Goal: Check status

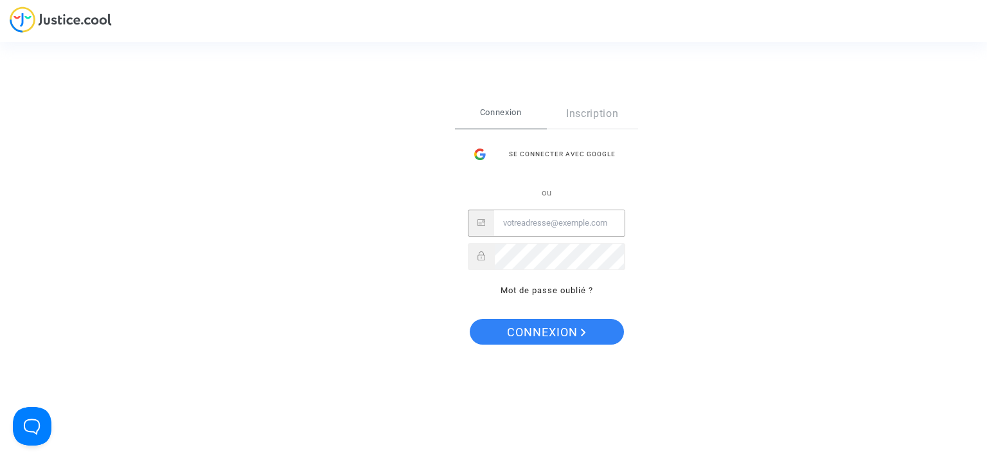
click at [580, 220] on input "Email" at bounding box center [559, 223] width 130 height 26
type input "t"
click at [553, 290] on link "Mot de passe oublié ?" at bounding box center [547, 290] width 93 height 10
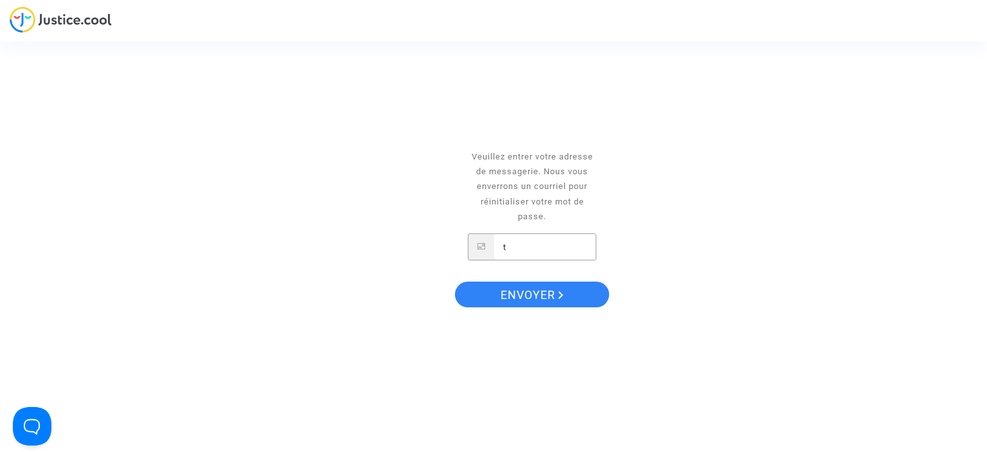
click at [533, 249] on input "t" at bounding box center [545, 247] width 102 height 26
type input "t.juffet@wanadoofr"
click at [455, 281] on button "Envoyer" at bounding box center [532, 294] width 154 height 26
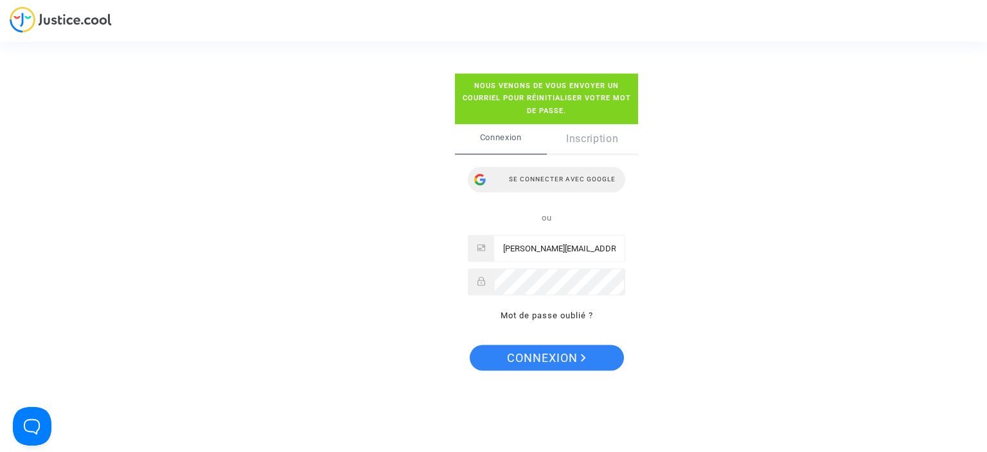
click at [589, 175] on div "Se connecter avec Google" at bounding box center [546, 179] width 157 height 26
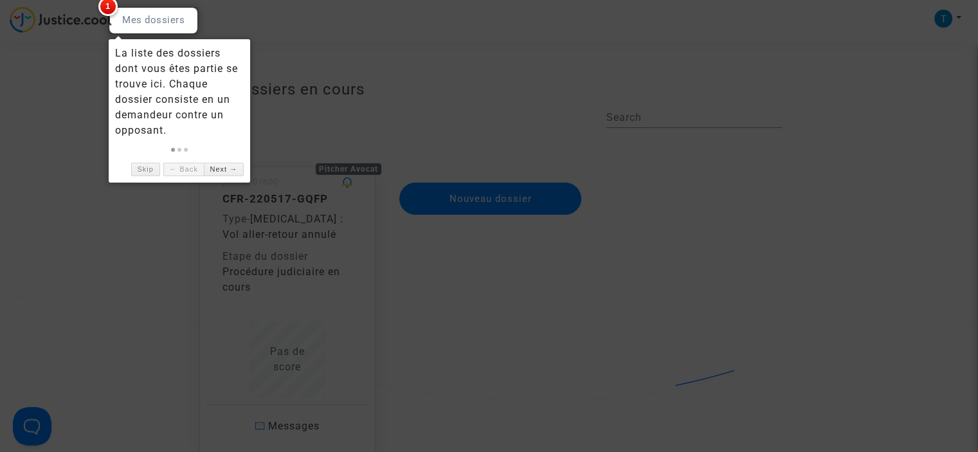
click at [590, 323] on div at bounding box center [489, 226] width 978 height 452
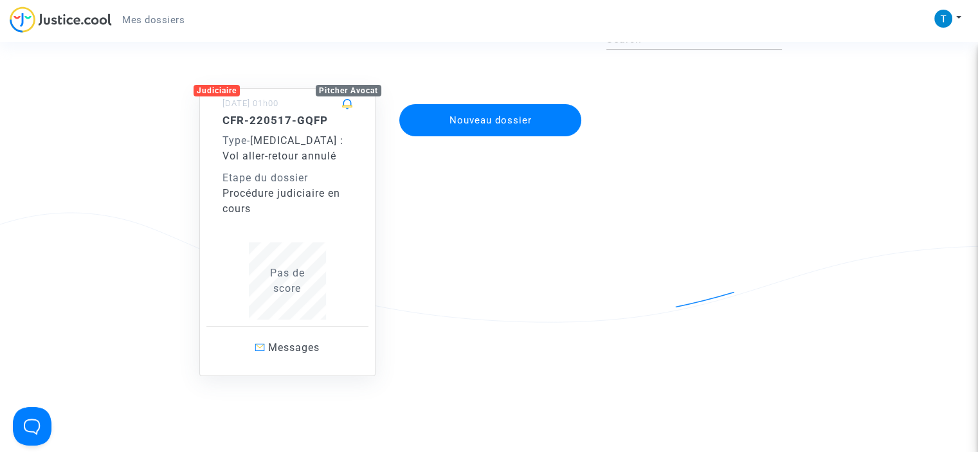
scroll to position [89, 0]
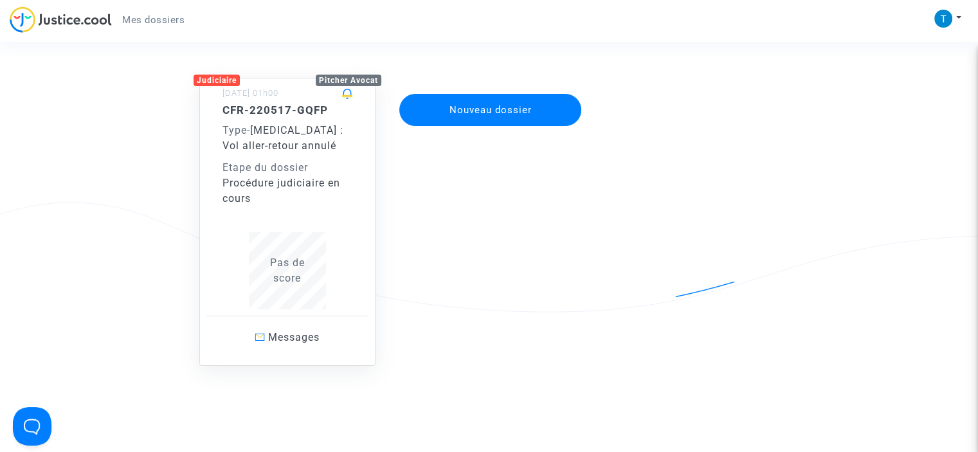
click at [717, 110] on div "Judiciaire Pitcher Avocat [DATE] 01h00 CFR-220517-GQFP Type - [MEDICAL_DATA] : …" at bounding box center [488, 209] width 605 height 314
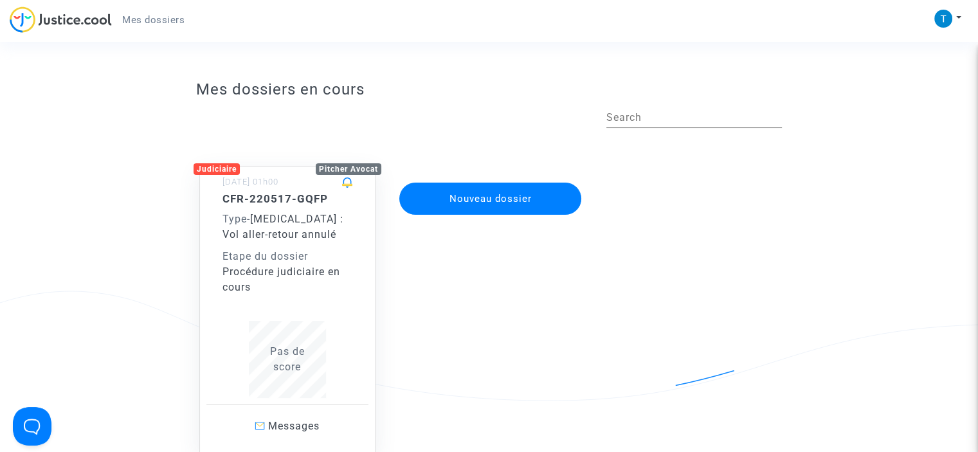
click at [299, 216] on span "[MEDICAL_DATA] : Vol aller-retour annulé" at bounding box center [282, 227] width 121 height 28
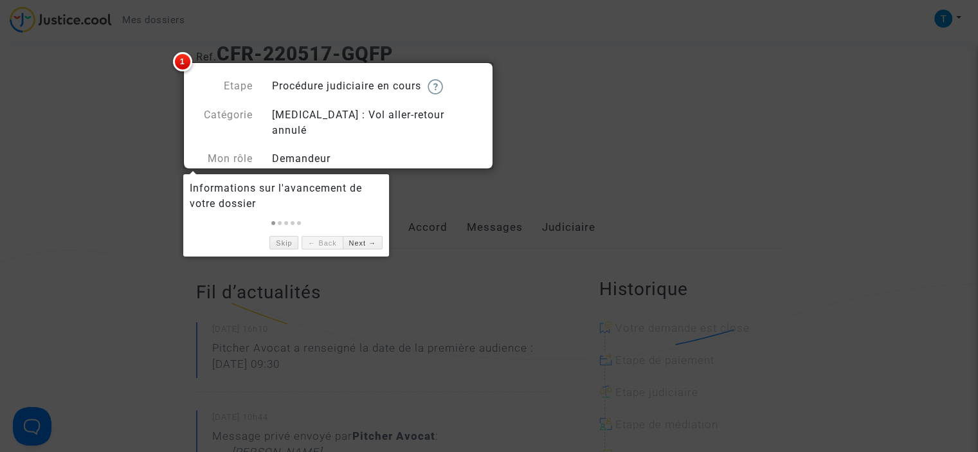
scroll to position [57, 0]
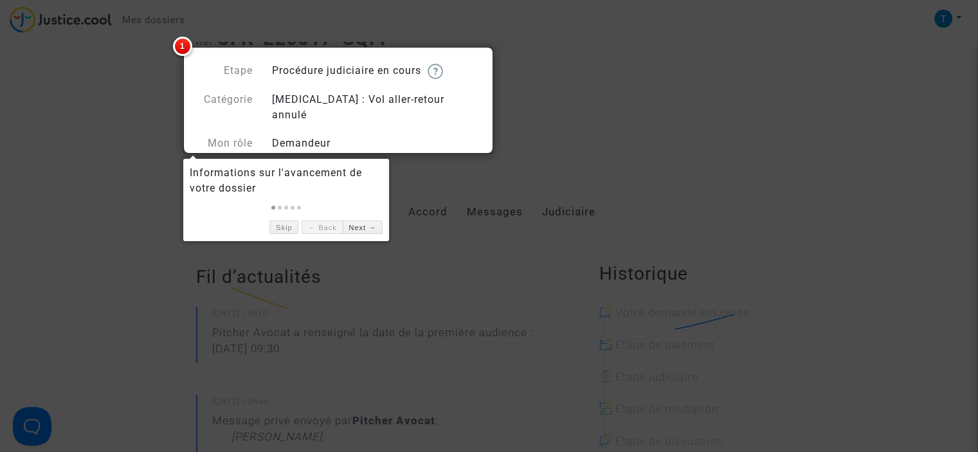
click at [246, 184] on div "Informations sur l'avancement de votre dossier" at bounding box center [286, 180] width 193 height 31
click at [362, 225] on link "Next →" at bounding box center [363, 226] width 40 height 13
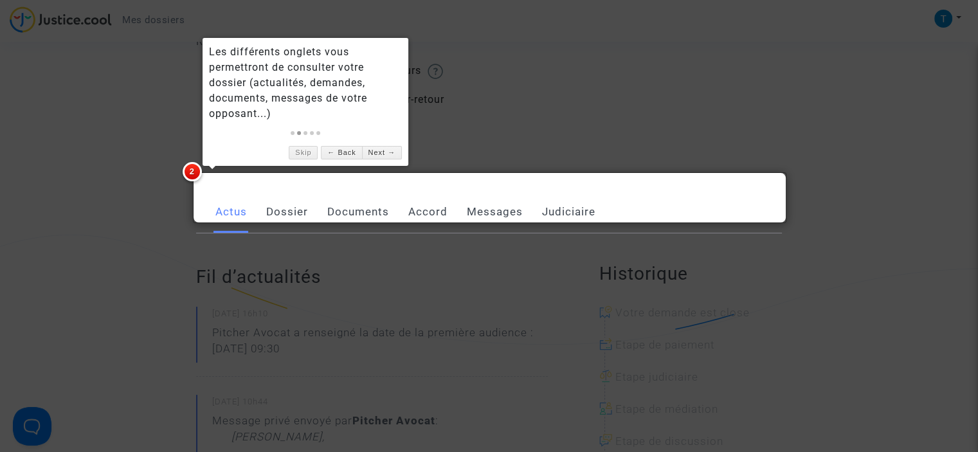
click at [289, 195] on link "Dossier" at bounding box center [287, 212] width 42 height 42
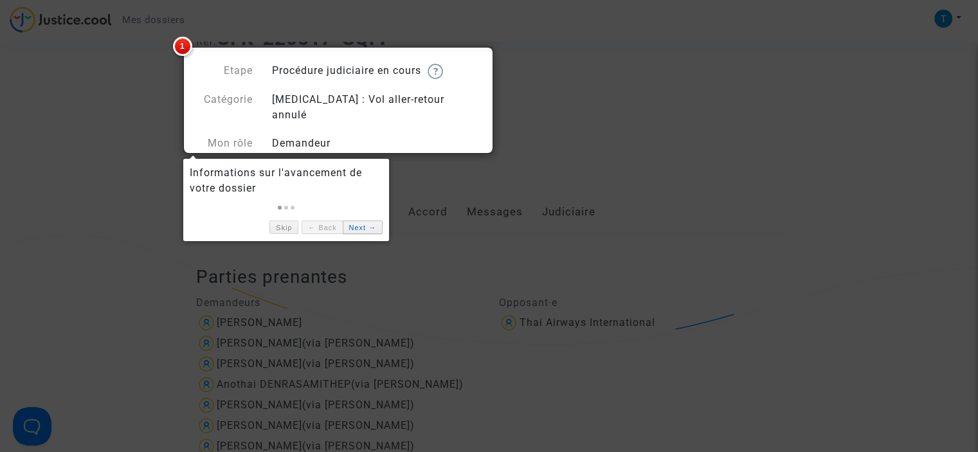
click at [360, 224] on link "Next →" at bounding box center [363, 226] width 40 height 13
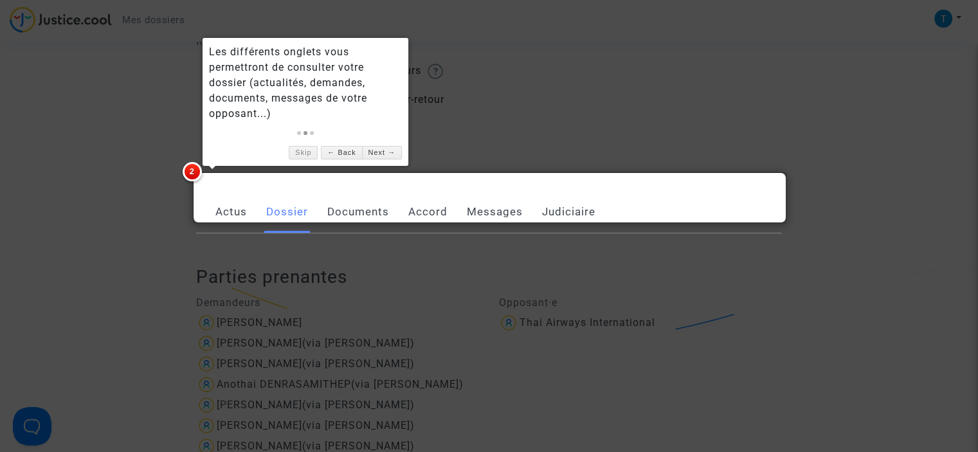
click at [360, 197] on link "Documents" at bounding box center [358, 212] width 62 height 42
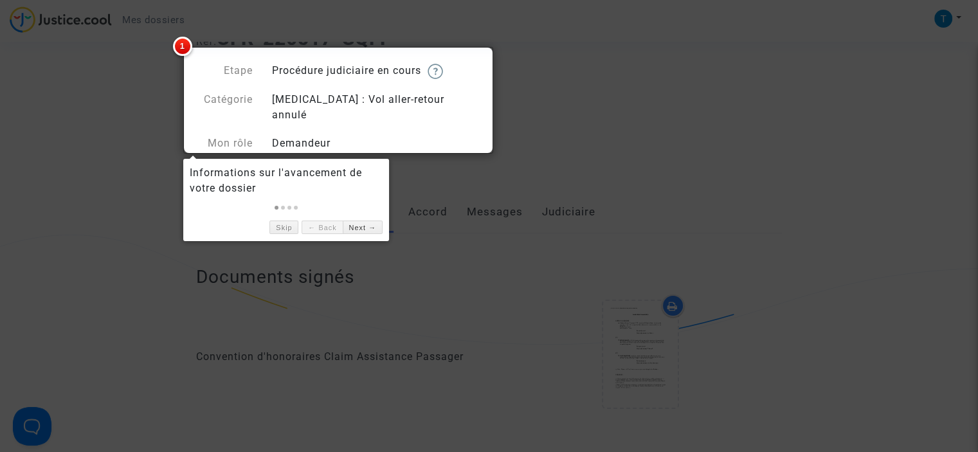
click at [371, 219] on div "Skip ← Back Next →" at bounding box center [286, 224] width 193 height 20
click at [512, 234] on div at bounding box center [489, 226] width 978 height 452
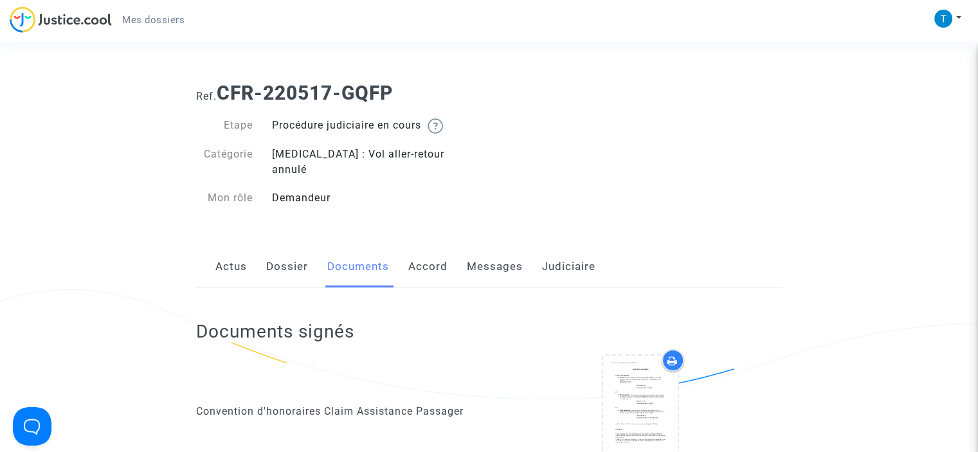
scroll to position [1, 0]
click at [512, 246] on link "Messages" at bounding box center [495, 267] width 56 height 42
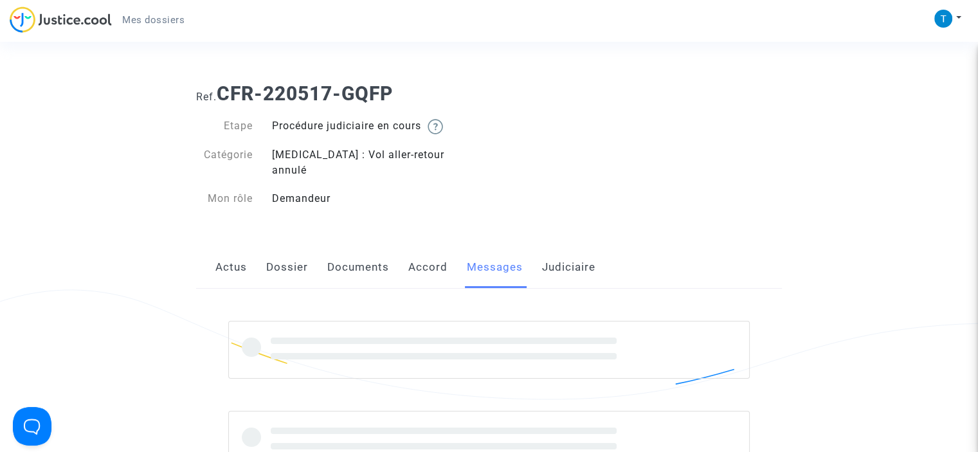
click at [237, 254] on link "Actus" at bounding box center [230, 267] width 31 height 42
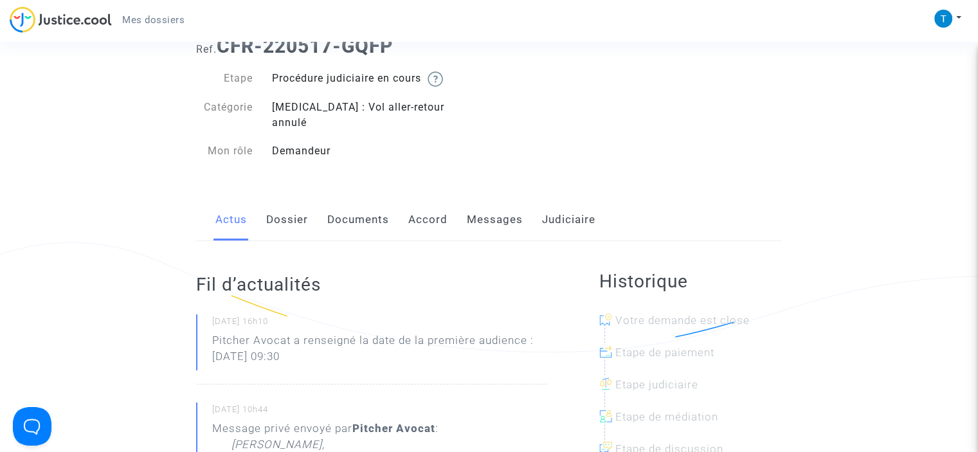
scroll to position [48, 0]
click at [294, 209] on link "Dossier" at bounding box center [287, 220] width 42 height 42
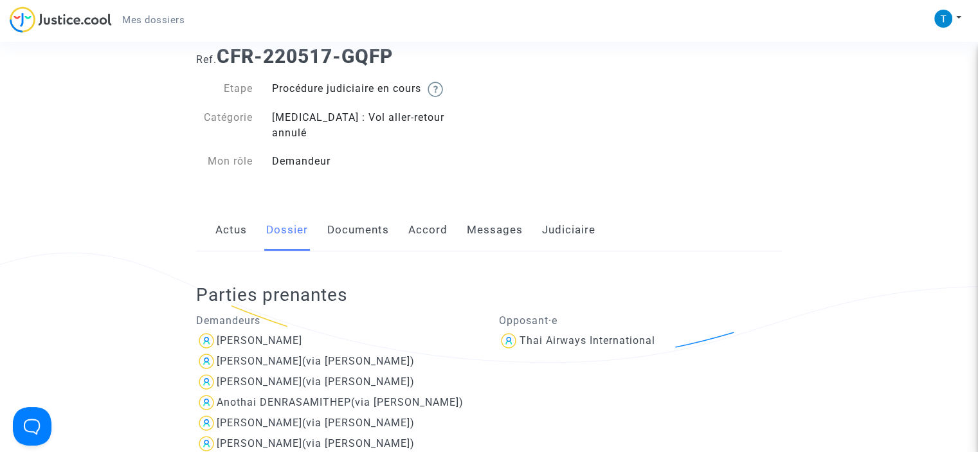
scroll to position [28, 0]
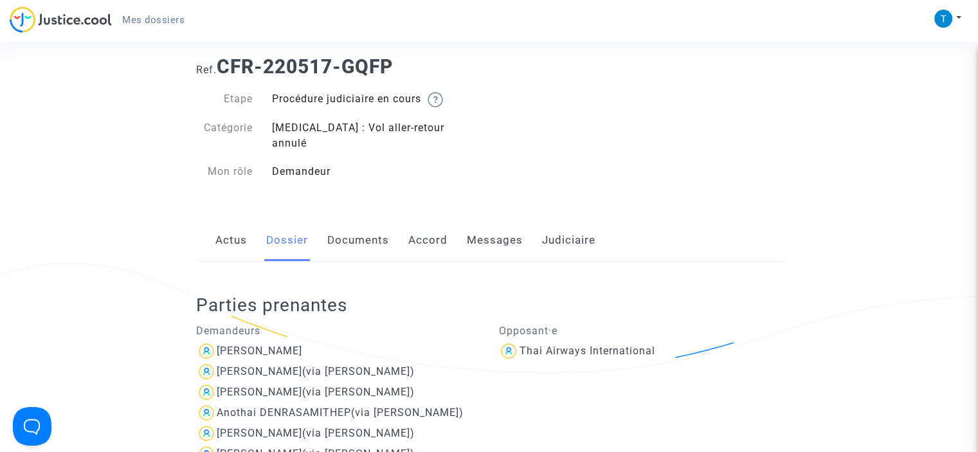
click at [358, 222] on link "Documents" at bounding box center [358, 240] width 62 height 42
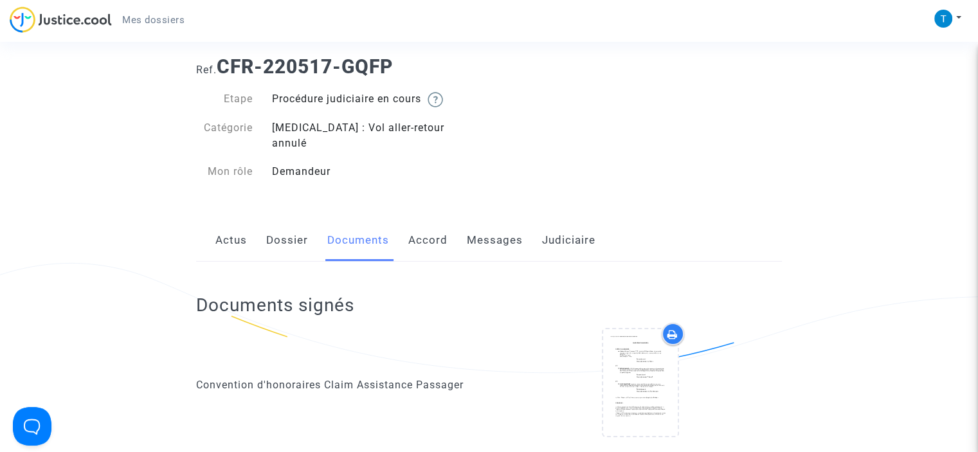
click at [436, 231] on link "Accord" at bounding box center [427, 240] width 39 height 42
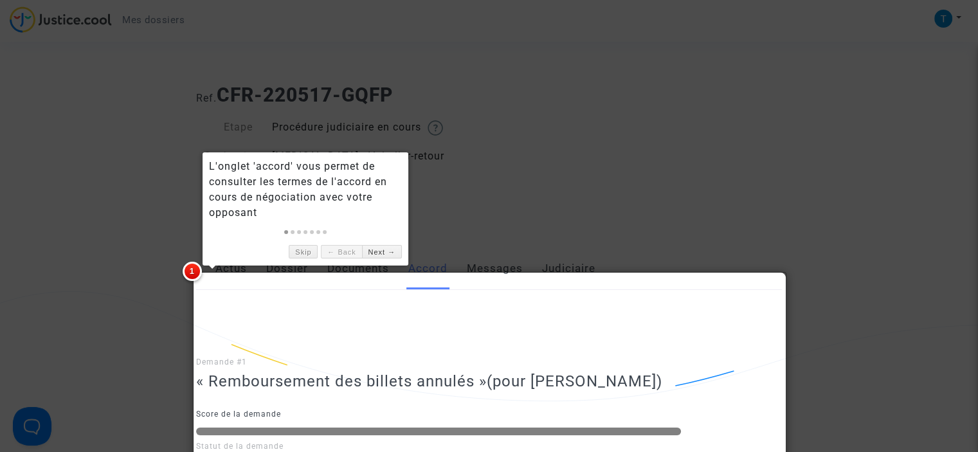
click at [515, 219] on div at bounding box center [489, 226] width 978 height 452
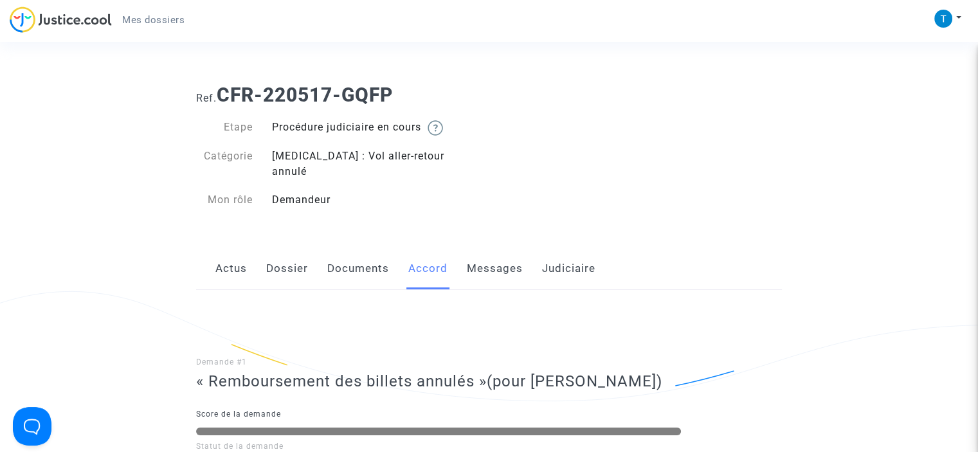
click at [502, 247] on link "Messages" at bounding box center [495, 268] width 56 height 42
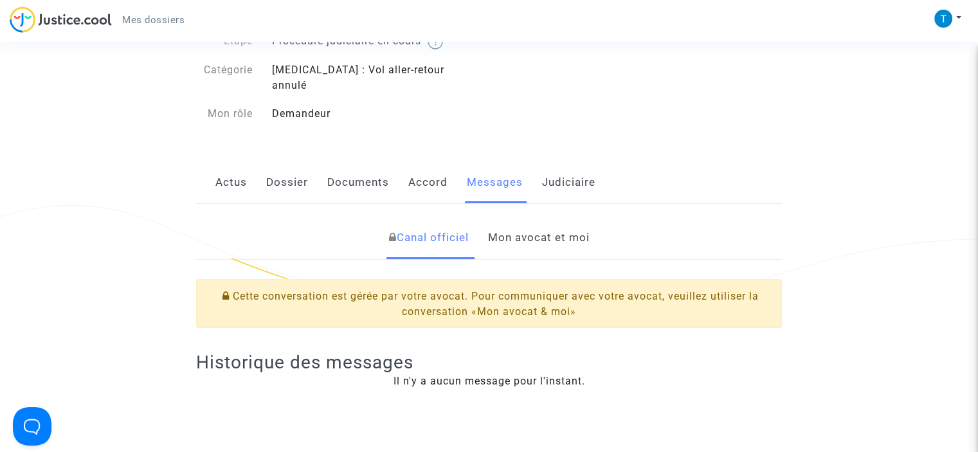
scroll to position [92, 0]
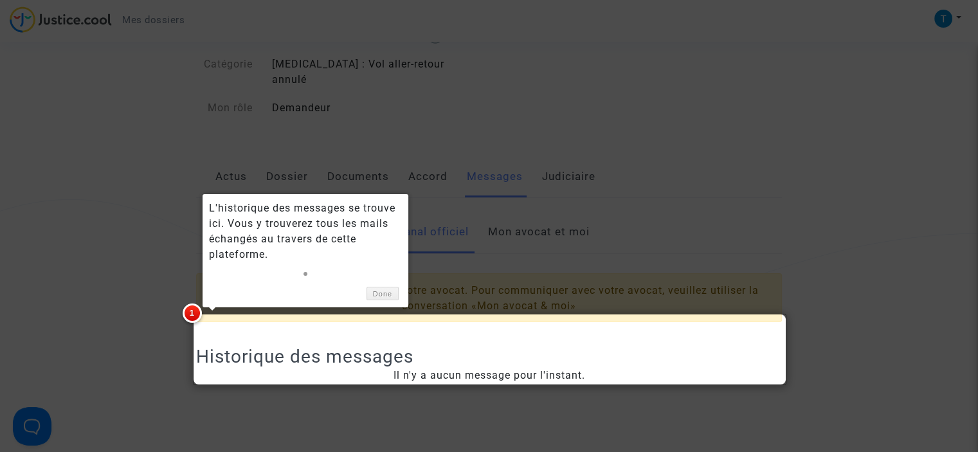
click at [610, 157] on div at bounding box center [489, 226] width 978 height 452
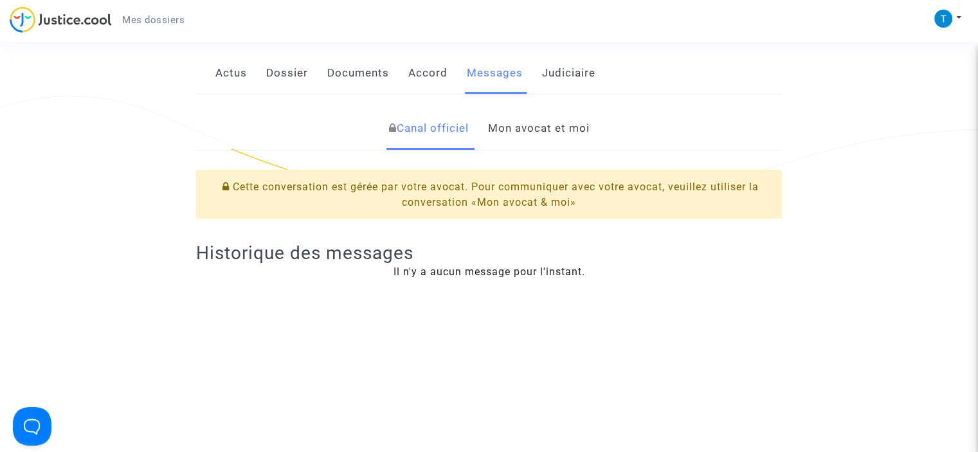
scroll to position [195, 0]
click at [544, 115] on link "Mon avocat et moi" at bounding box center [538, 129] width 102 height 42
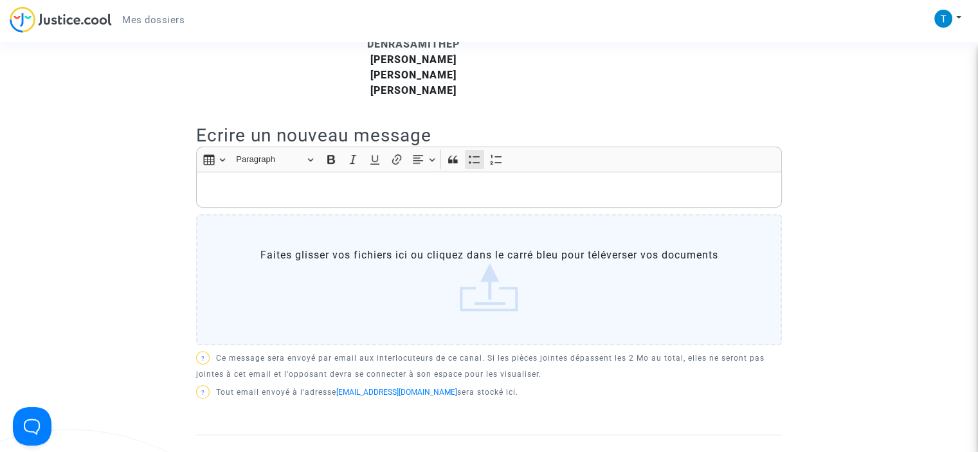
scroll to position [406, 0]
click at [324, 181] on p "Rich Text Editor, main" at bounding box center [489, 189] width 572 height 16
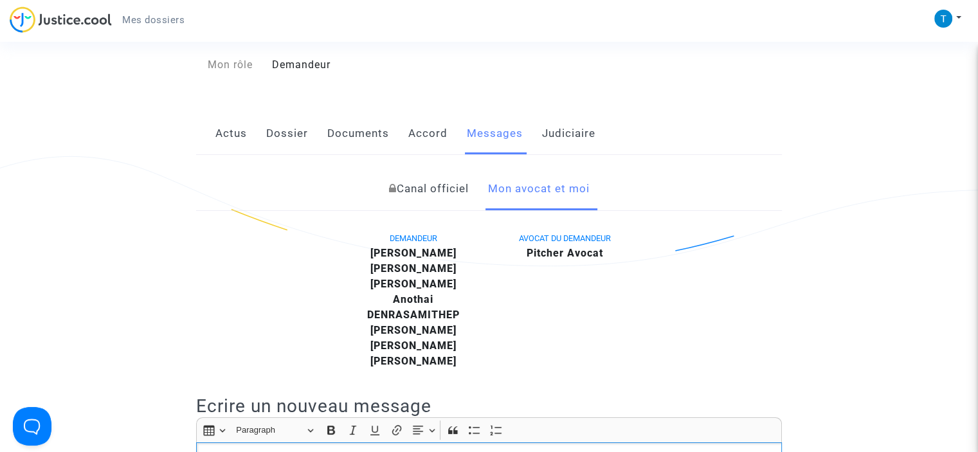
scroll to position [134, 0]
click at [555, 122] on link "Judiciaire" at bounding box center [568, 135] width 53 height 42
